Goal: Find specific page/section: Find specific page/section

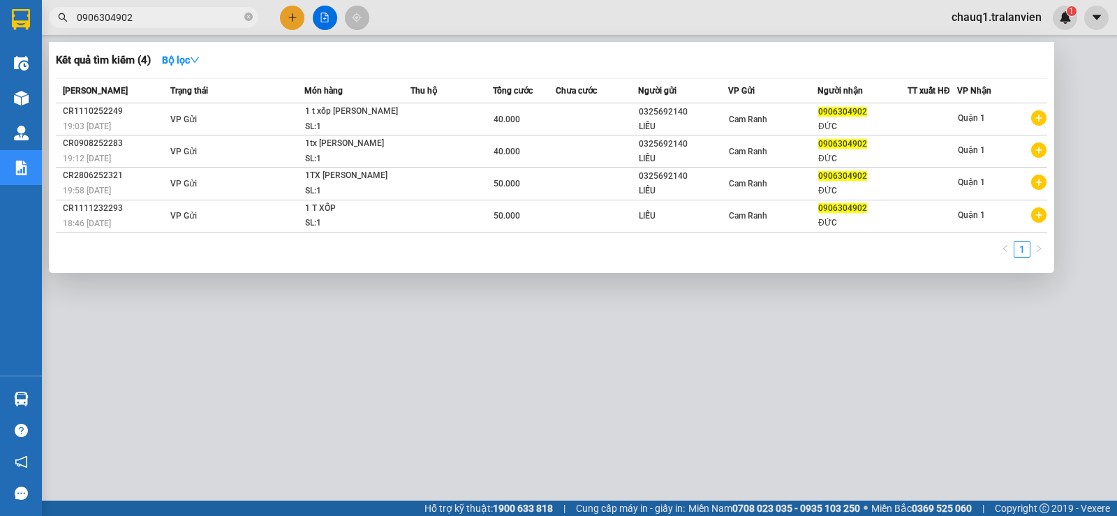
type input "0906304902"
click at [161, 6] on div at bounding box center [558, 258] width 1117 height 516
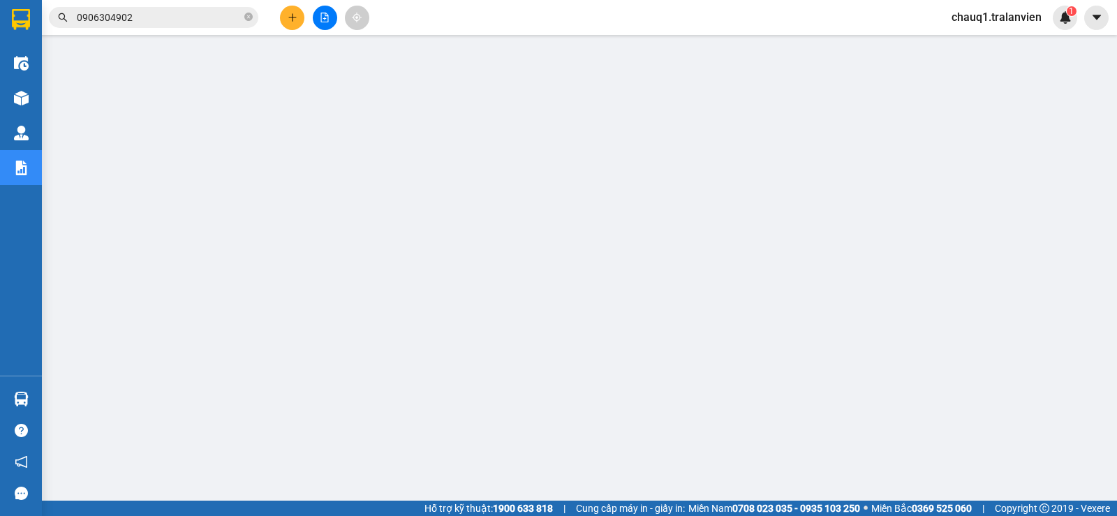
click at [163, 24] on input "0906304902" at bounding box center [159, 17] width 165 height 15
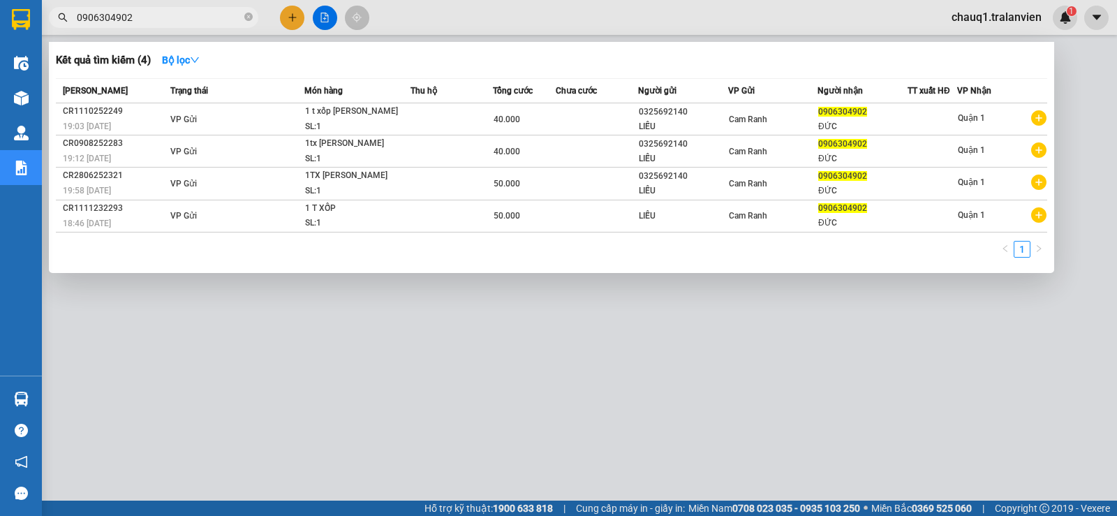
click at [163, 24] on input "0906304902" at bounding box center [159, 17] width 165 height 15
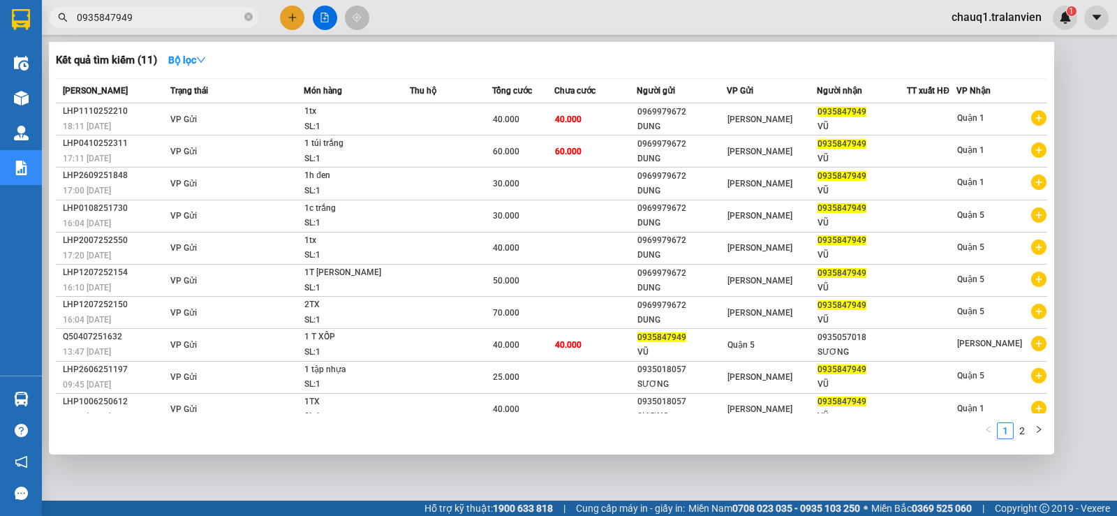
click at [209, 20] on input "0935847949" at bounding box center [159, 17] width 165 height 15
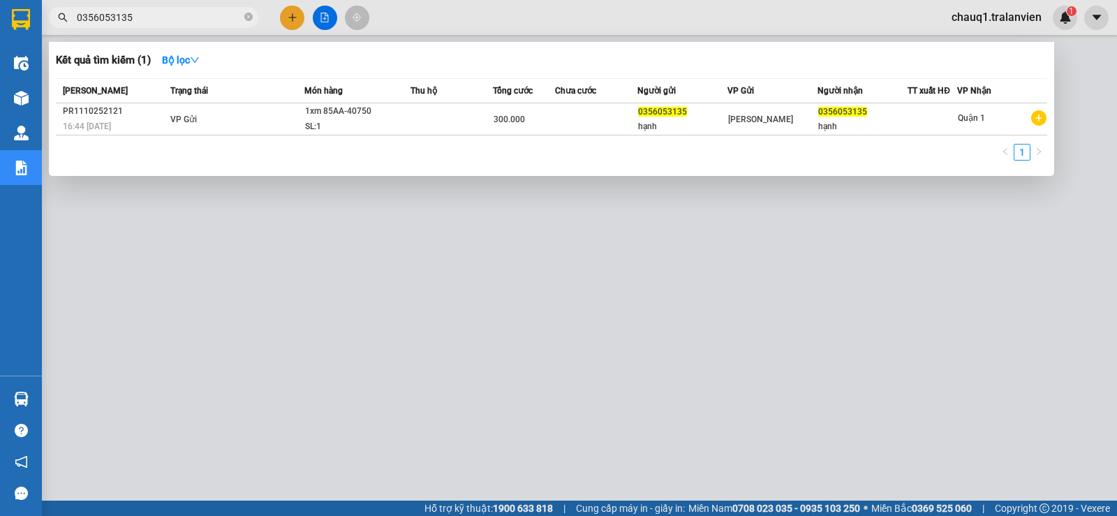
click at [219, 20] on input "0356053135" at bounding box center [159, 17] width 165 height 15
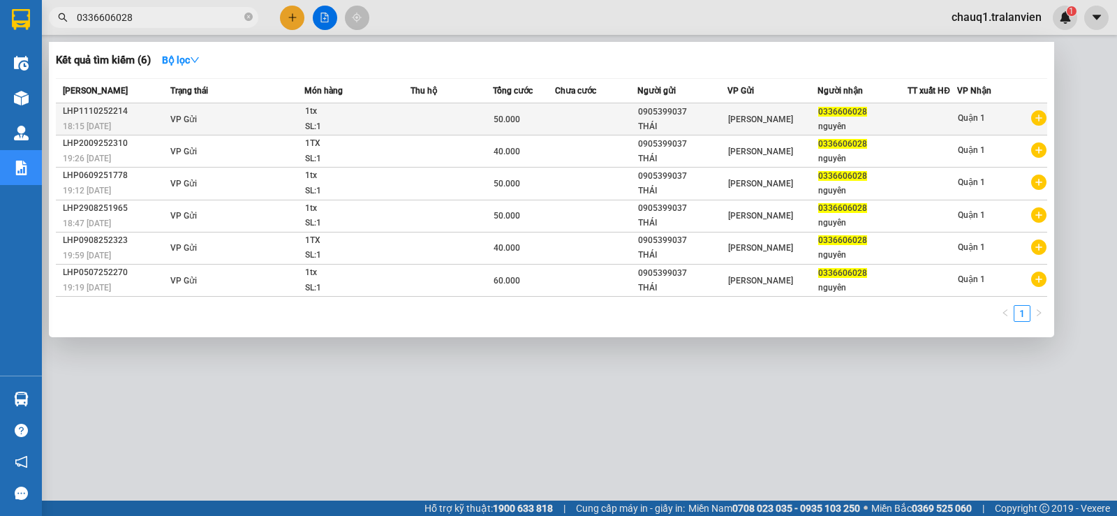
type input "0336606028"
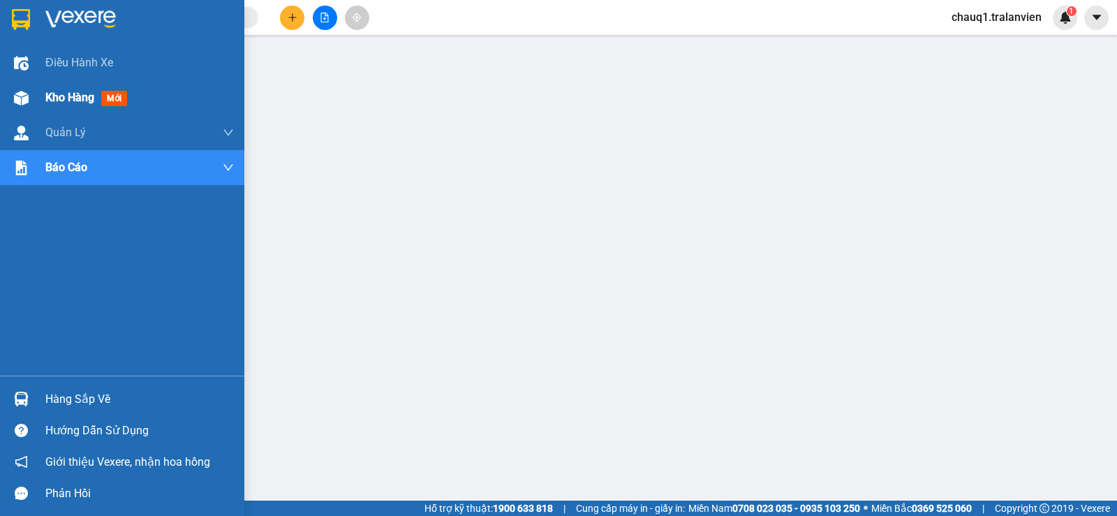
click at [73, 94] on span "Kho hàng" at bounding box center [69, 97] width 49 height 13
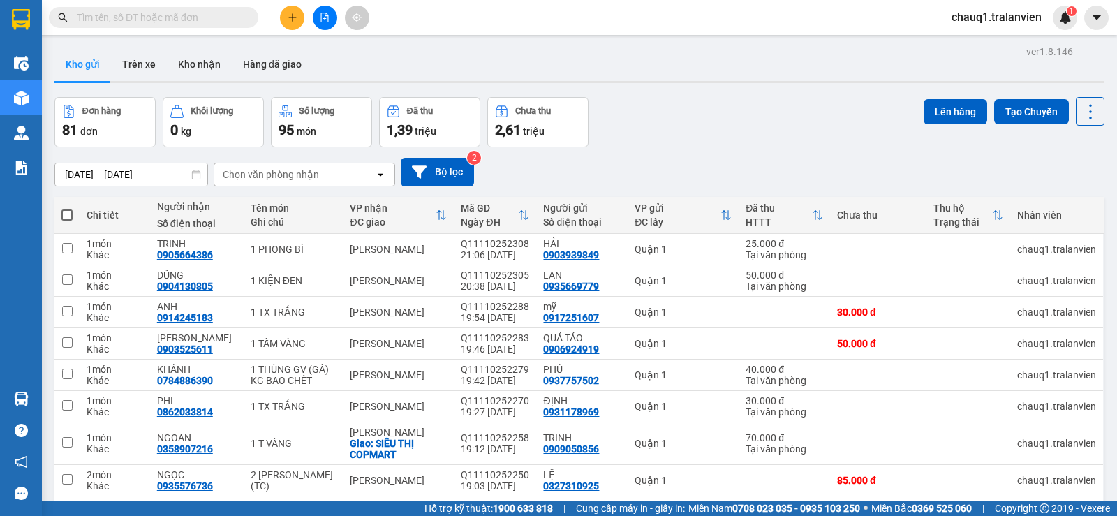
click at [220, 17] on input "text" at bounding box center [159, 17] width 165 height 15
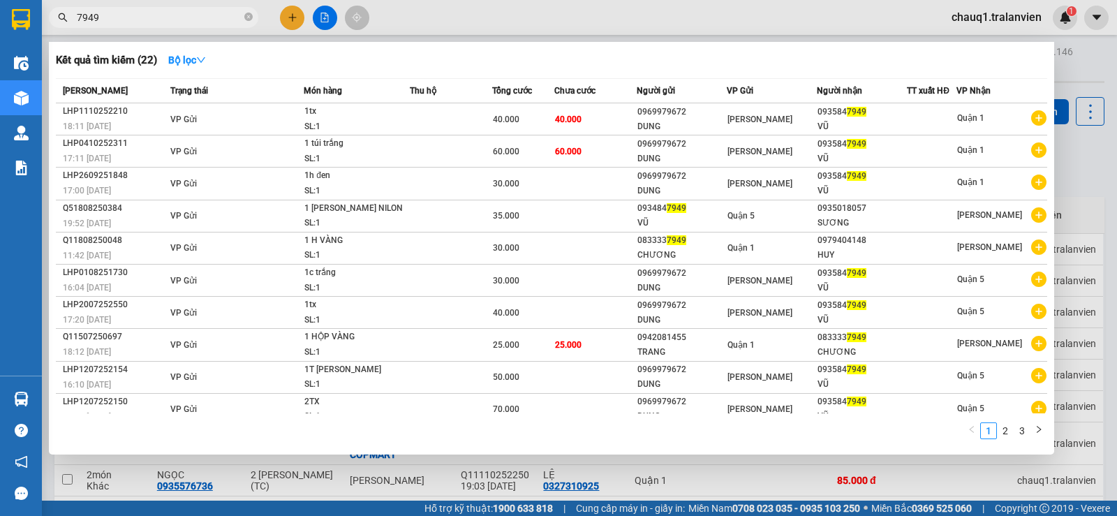
type input "7949"
